Goal: Transaction & Acquisition: Purchase product/service

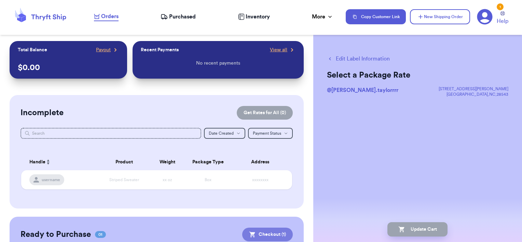
scroll to position [78, 0]
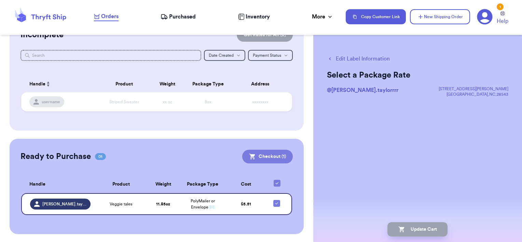
click at [268, 156] on button "Checkout ( 1 )" at bounding box center [267, 157] width 51 height 14
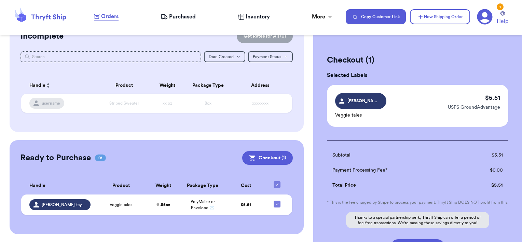
scroll to position [65, 0]
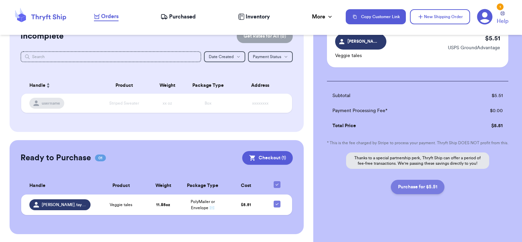
click at [416, 188] on button "Purchase for $5.51" at bounding box center [418, 187] width 54 height 14
checkbox input "false"
checkbox input "true"
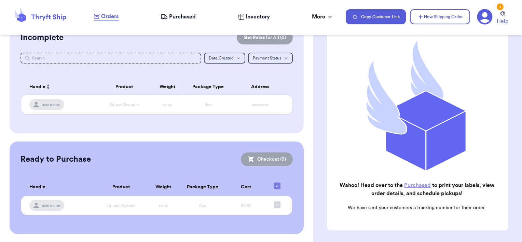
scroll to position [0, 0]
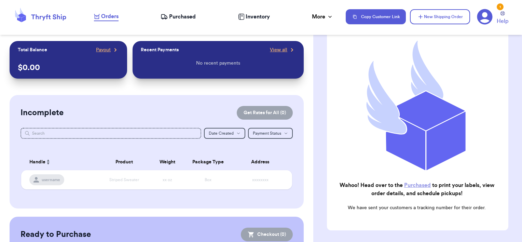
click at [185, 20] on span "Purchased" at bounding box center [182, 17] width 27 height 8
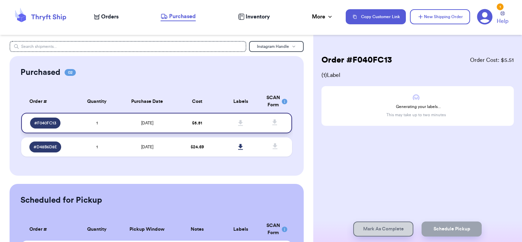
click at [148, 124] on span "[DATE]" at bounding box center [147, 123] width 12 height 4
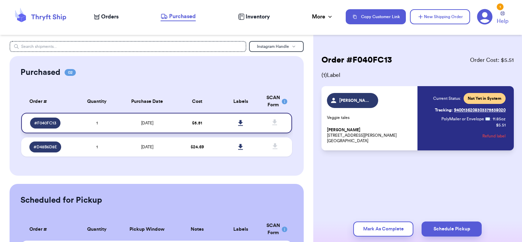
click at [238, 122] on icon at bounding box center [240, 123] width 5 height 6
